Goal: Obtain resource: Download file/media

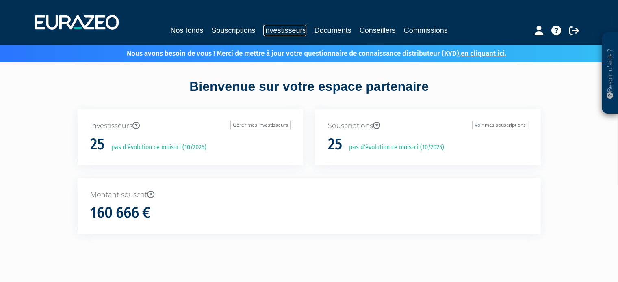
click at [273, 29] on link "Investisseurs" at bounding box center [284, 30] width 43 height 11
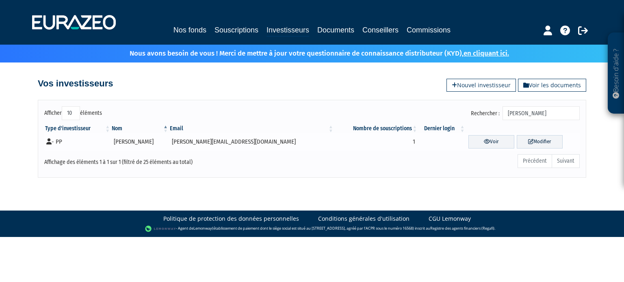
click at [52, 137] on td "- PP" at bounding box center [77, 142] width 67 height 18
click at [476, 138] on link "Voir" at bounding box center [491, 141] width 46 height 13
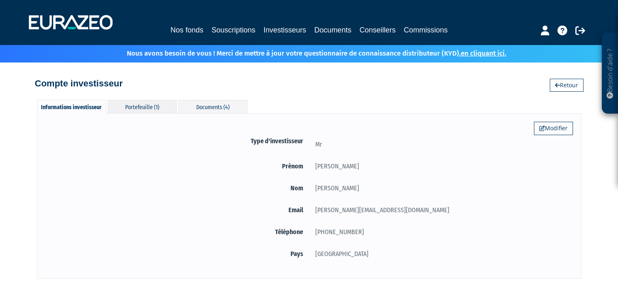
click at [156, 100] on div "Portefeuille (1)" at bounding box center [142, 106] width 69 height 13
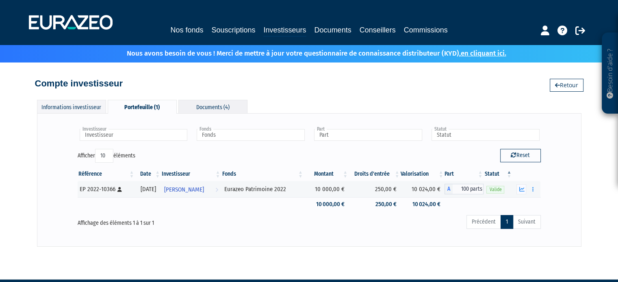
click at [217, 106] on div "Documents (4)" at bounding box center [212, 106] width 69 height 13
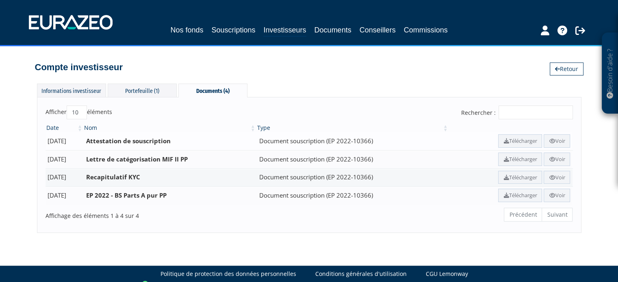
scroll to position [24, 0]
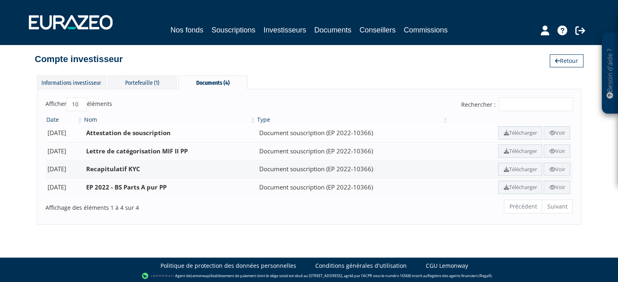
click at [105, 135] on b "Attestation de souscription" at bounding box center [128, 133] width 85 height 8
click at [68, 134] on td "12/01/2023" at bounding box center [65, 133] width 38 height 18
click at [550, 134] on icon at bounding box center [552, 132] width 6 height 5
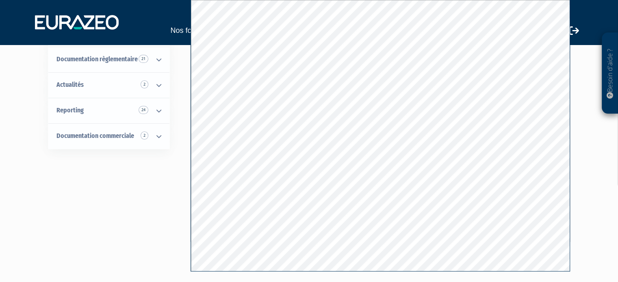
scroll to position [122, 0]
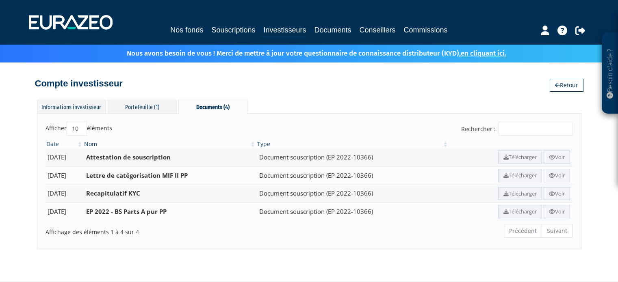
scroll to position [24, 0]
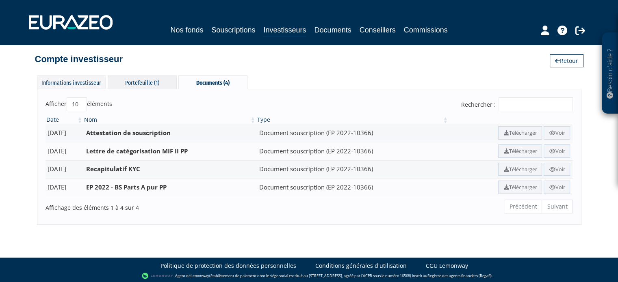
click at [130, 82] on div "Portefeuille (1)" at bounding box center [142, 82] width 69 height 13
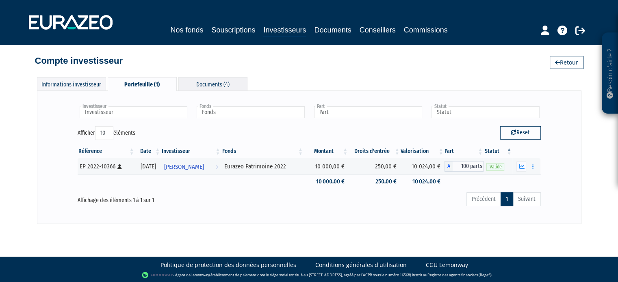
click at [215, 78] on div "Documents (4)" at bounding box center [212, 83] width 69 height 13
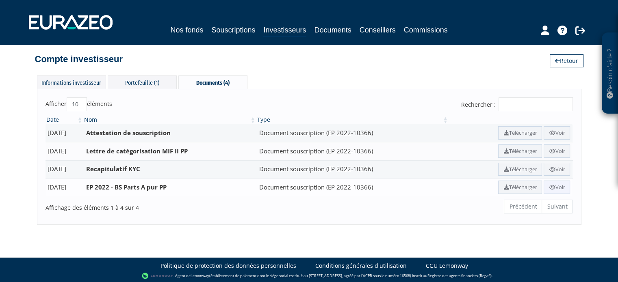
click at [551, 185] on icon at bounding box center [552, 187] width 6 height 5
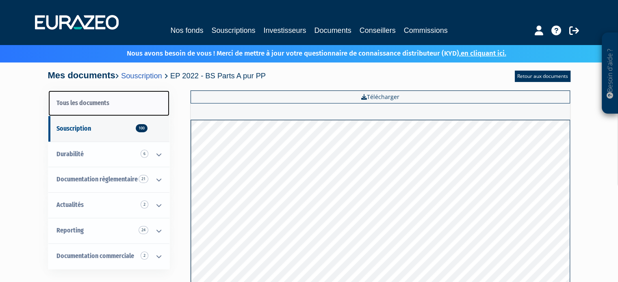
click at [111, 109] on link "Tous les documents" at bounding box center [108, 104] width 121 height 26
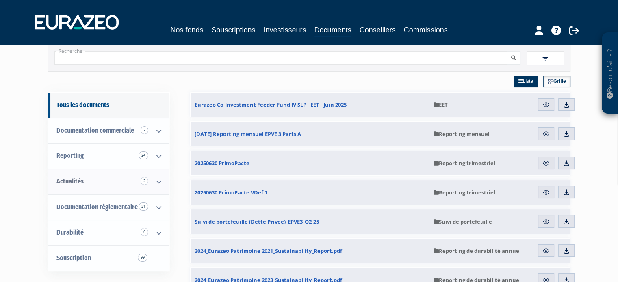
scroll to position [41, 0]
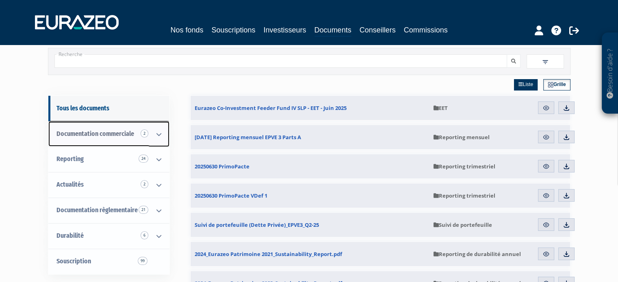
click at [91, 134] on span "Documentation commerciale 2" at bounding box center [95, 134] width 78 height 8
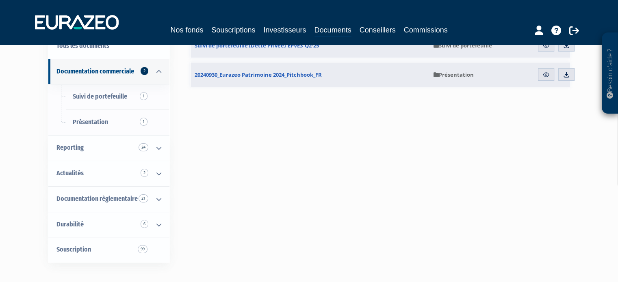
scroll to position [122, 0]
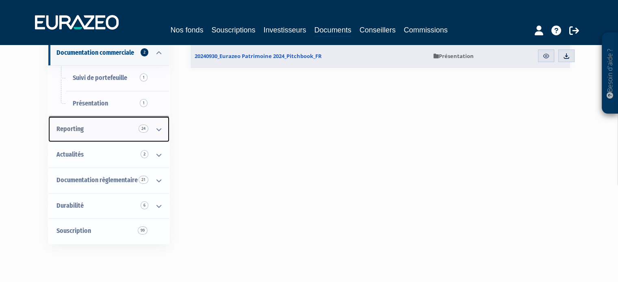
click at [85, 134] on link "Reporting 24" at bounding box center [108, 130] width 121 height 26
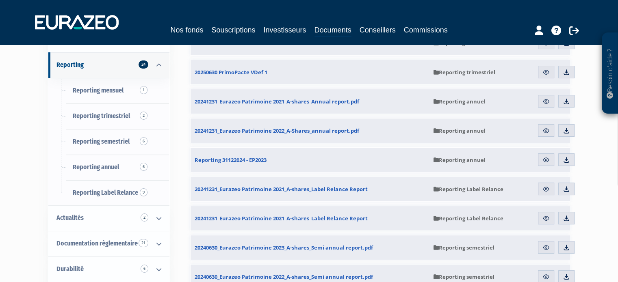
scroll to position [122, 0]
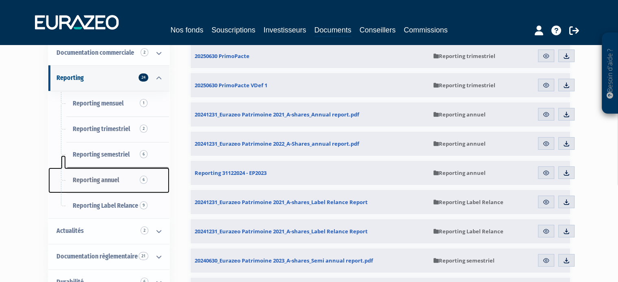
click at [115, 177] on span "Reporting annuel 6" at bounding box center [96, 180] width 46 height 8
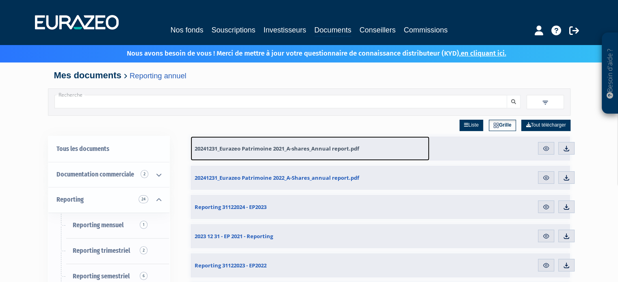
click at [325, 145] on span "20241231_Eurazeo Patrimoine 2021_A-shares_Annual report.pdf" at bounding box center [277, 148] width 165 height 7
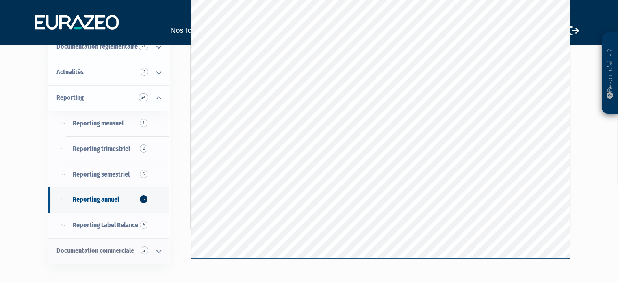
scroll to position [31, 0]
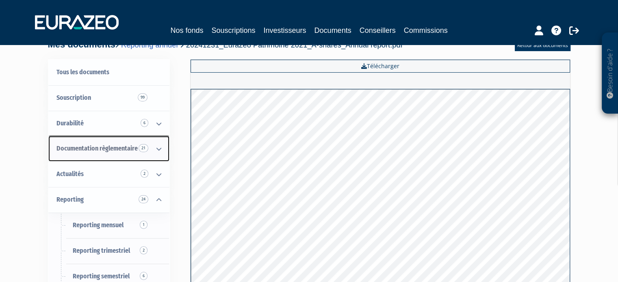
click at [156, 149] on icon at bounding box center [158, 149] width 21 height 25
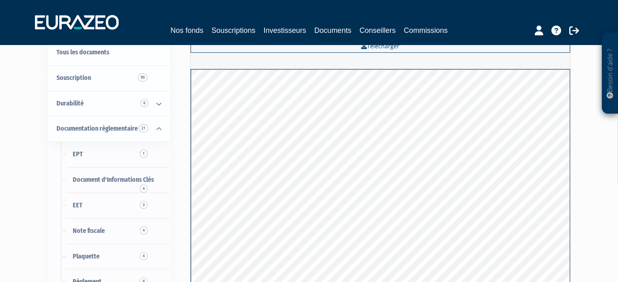
scroll to position [203, 0]
